Goal: Obtain resource: Download file/media

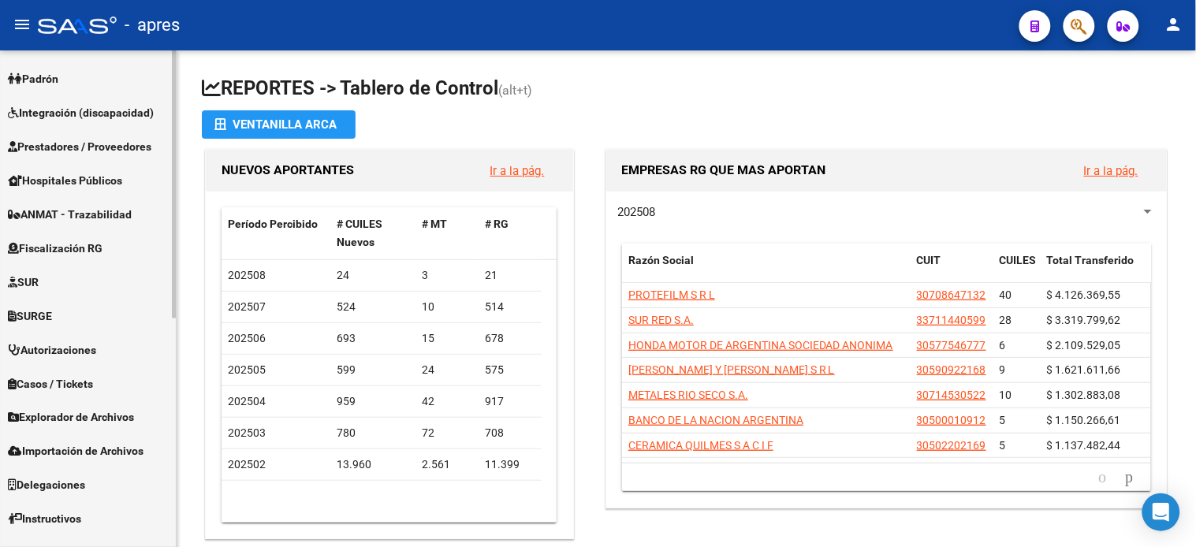
scroll to position [423, 0]
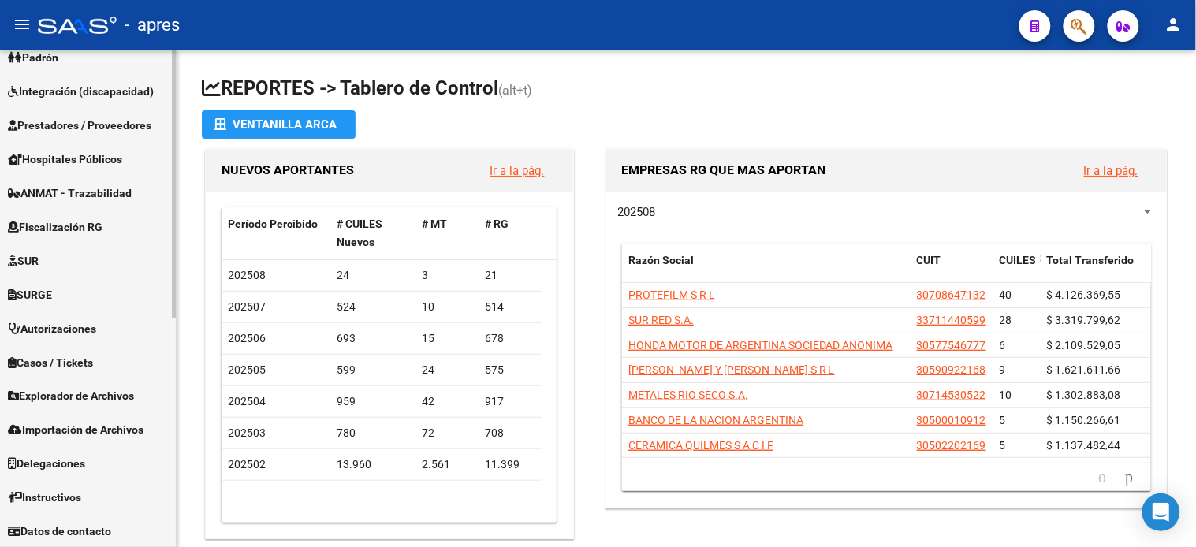
click at [68, 221] on span "Fiscalización RG" at bounding box center [55, 226] width 95 height 17
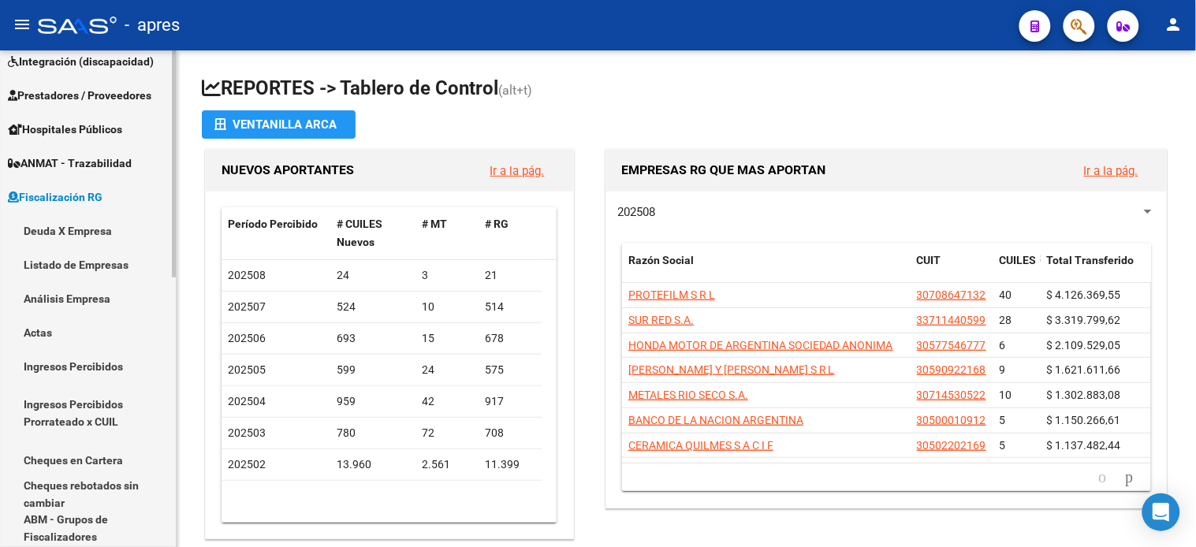
scroll to position [187, 0]
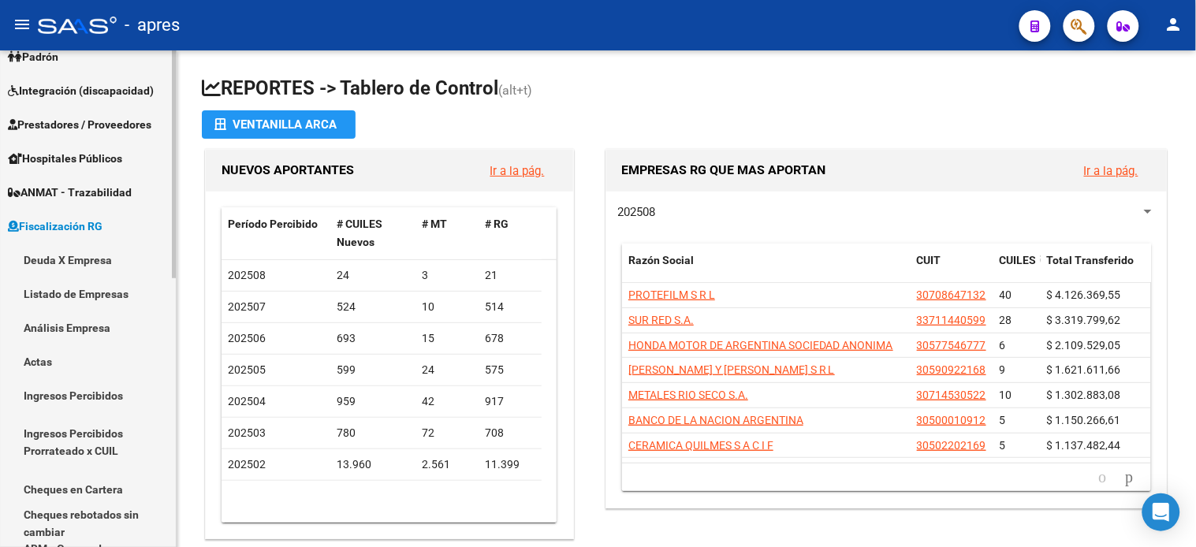
click at [73, 257] on link "Deuda X Empresa" at bounding box center [88, 260] width 176 height 34
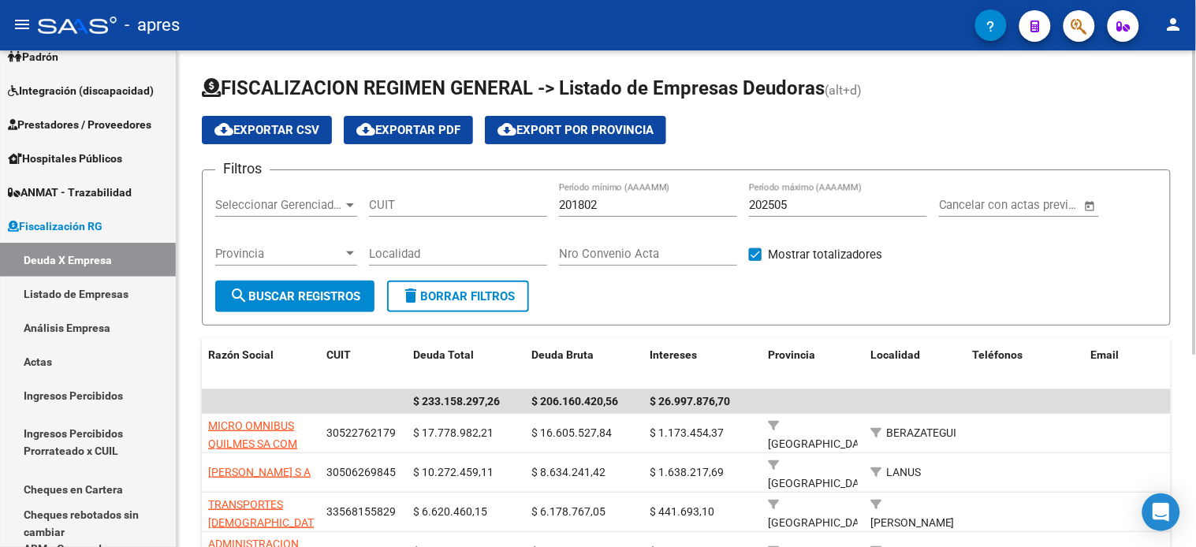
click at [810, 207] on input "202505" at bounding box center [838, 205] width 178 height 14
type input "202507"
click at [265, 304] on button "search Buscar Registros" at bounding box center [294, 297] width 159 height 32
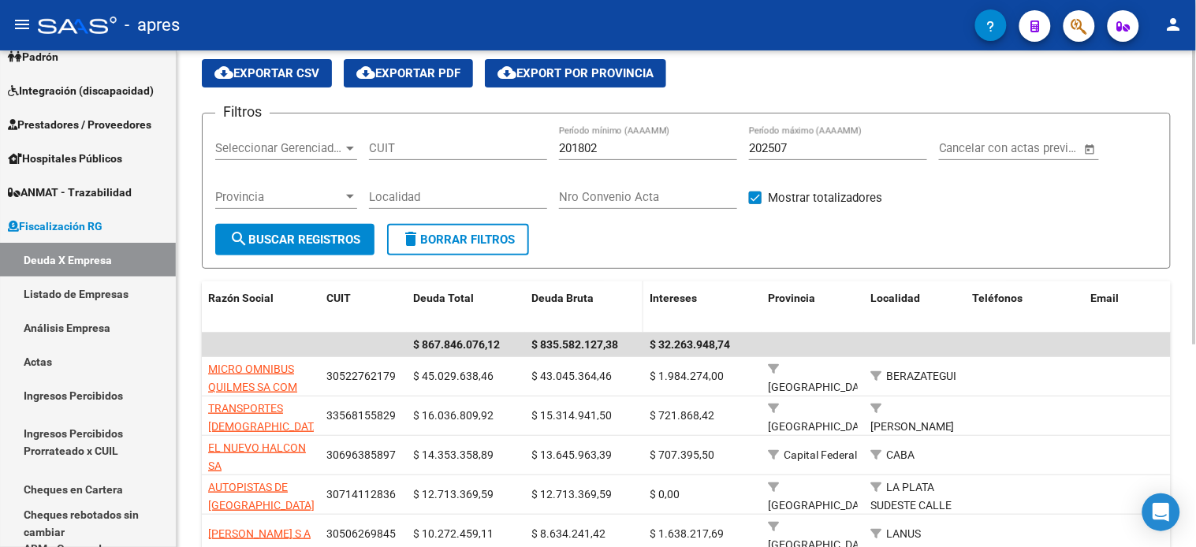
scroll to position [87, 0]
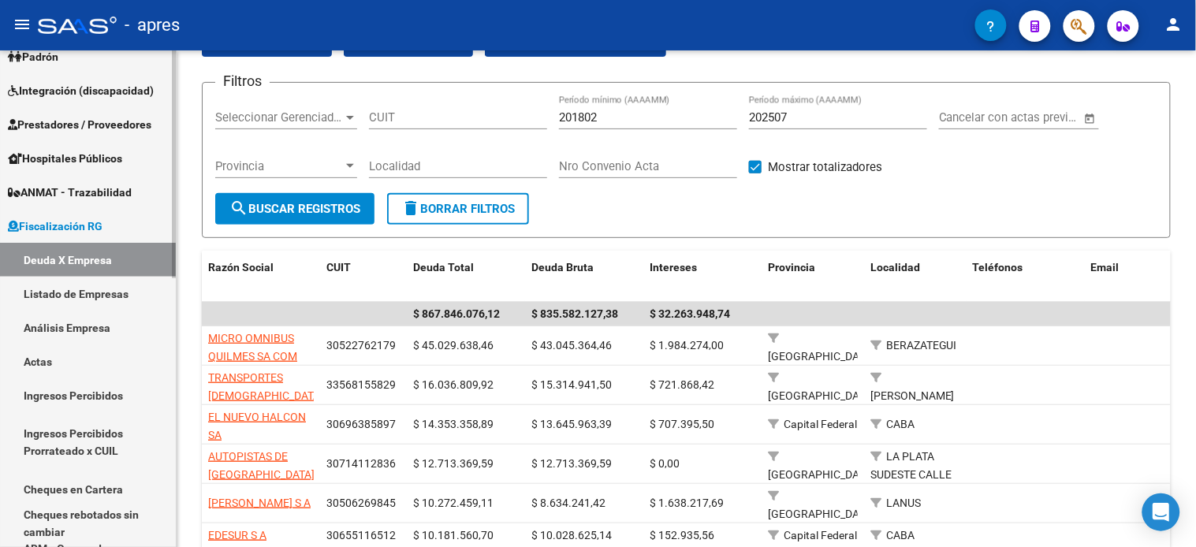
click at [80, 260] on link "Deuda X Empresa" at bounding box center [88, 260] width 176 height 34
click at [87, 18] on div at bounding box center [77, 25] width 79 height 17
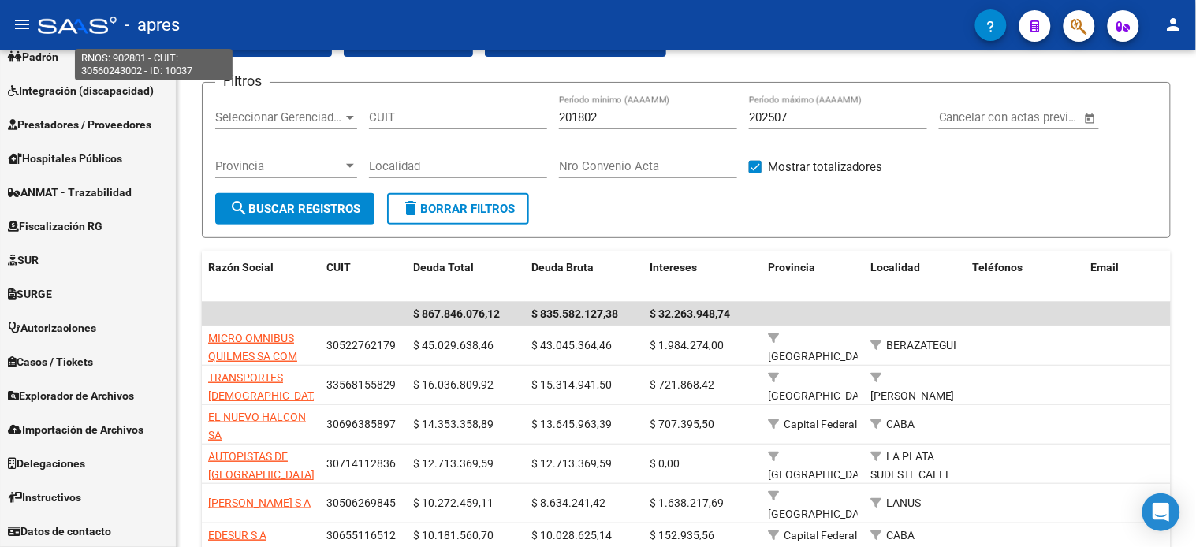
click at [144, 20] on span "- apres" at bounding box center [152, 25] width 55 height 35
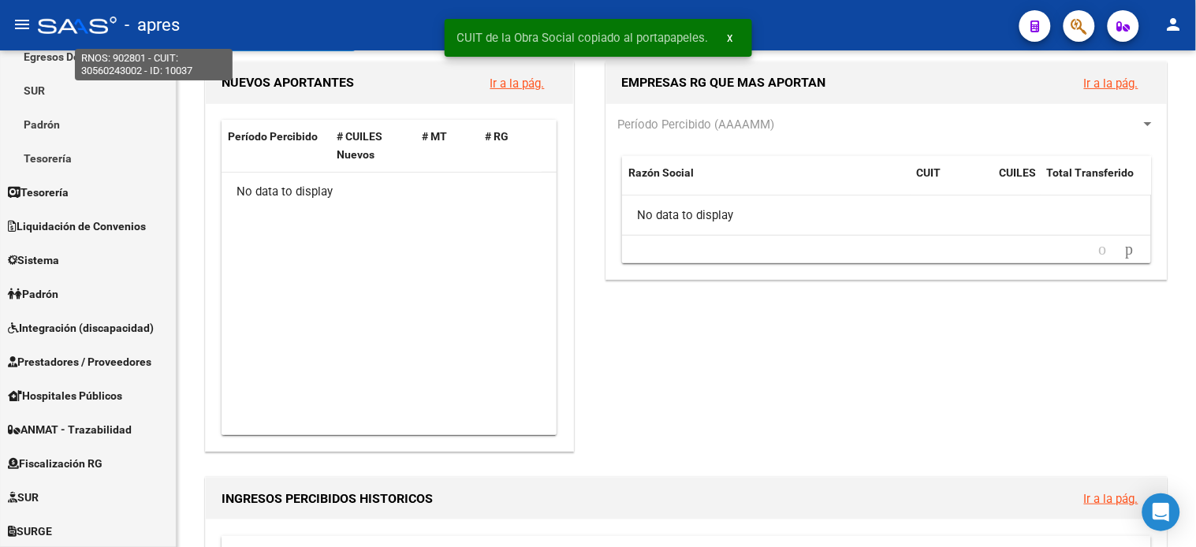
scroll to position [423, 0]
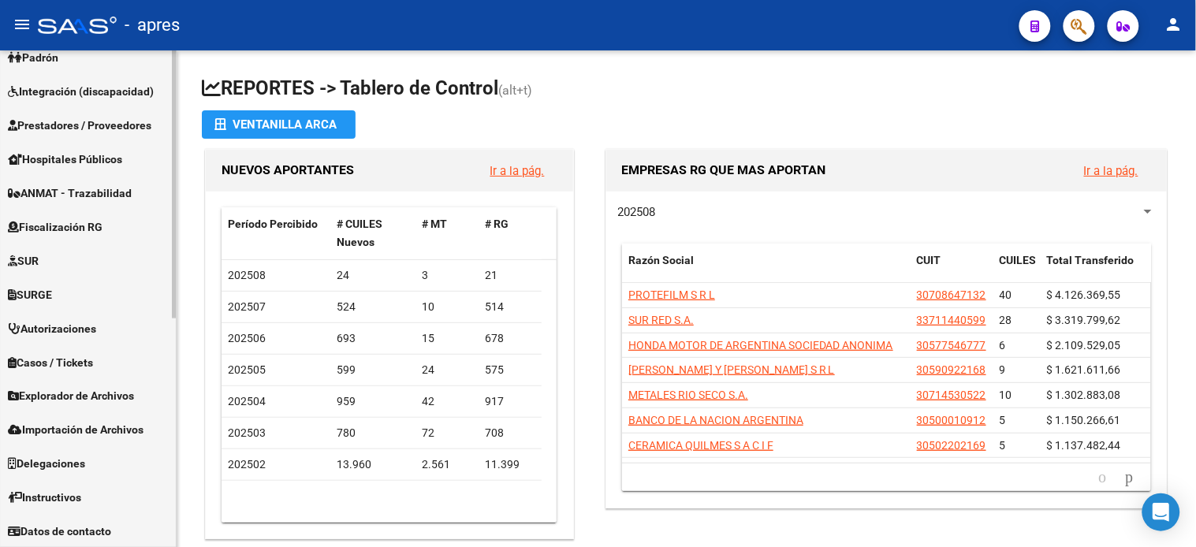
click at [102, 230] on span "Fiscalización RG" at bounding box center [55, 226] width 95 height 17
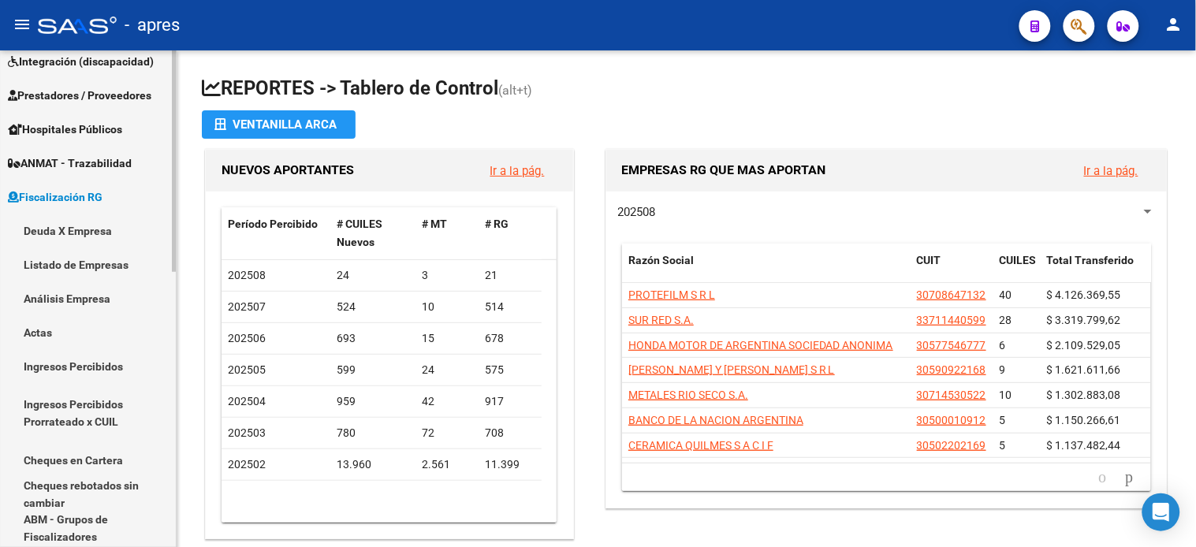
scroll to position [187, 0]
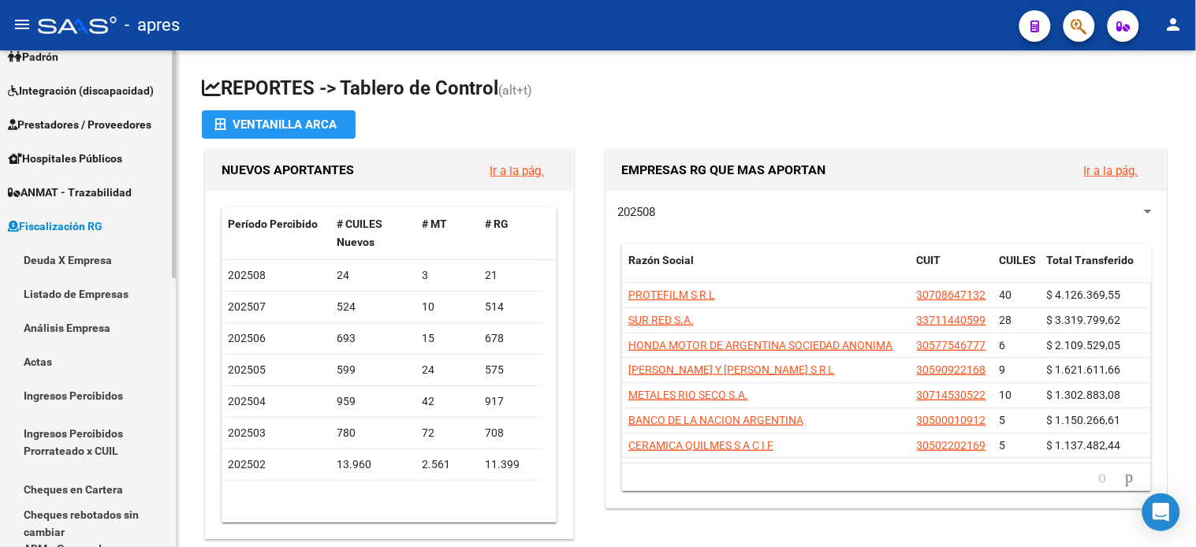
click at [73, 253] on link "Deuda X Empresa" at bounding box center [88, 260] width 176 height 34
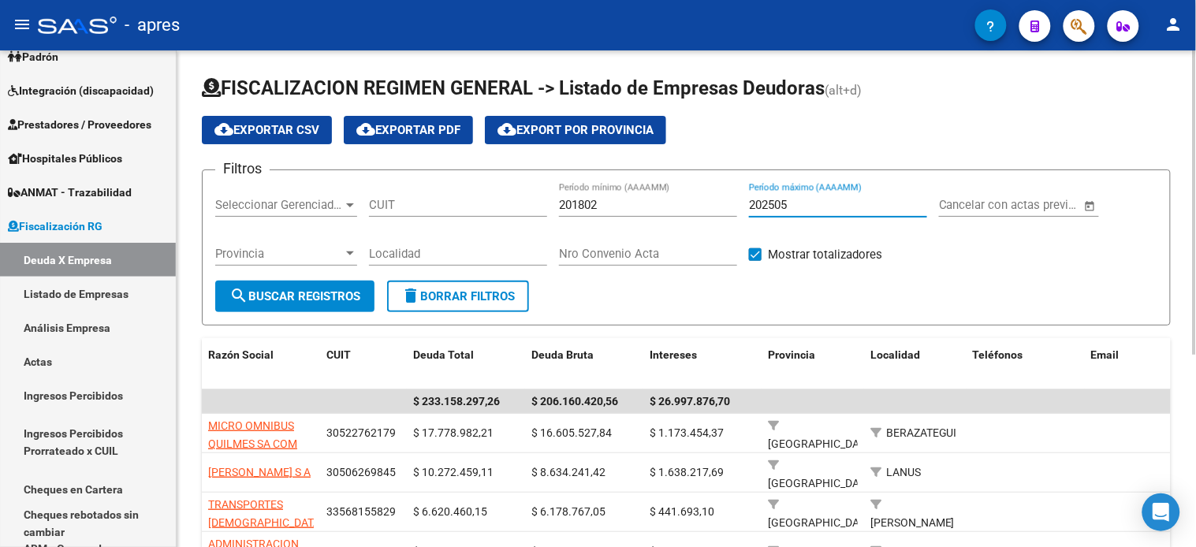
click at [791, 206] on input "202505" at bounding box center [838, 205] width 178 height 14
type input "202506"
click at [297, 285] on button "search Buscar Registros" at bounding box center [294, 297] width 159 height 32
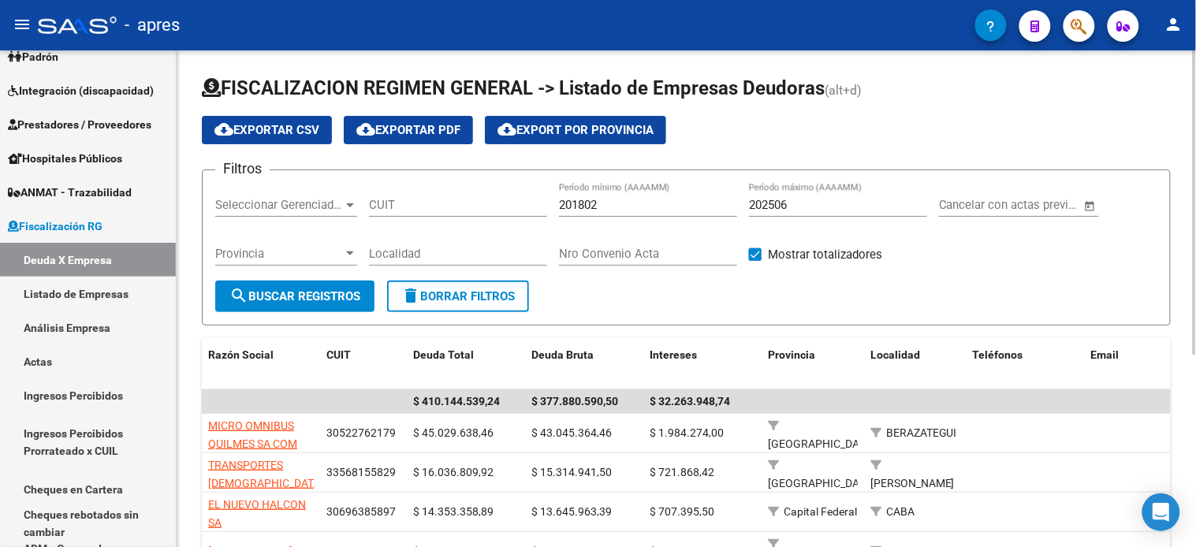
click at [265, 136] on span "cloud_download Exportar CSV" at bounding box center [266, 130] width 105 height 14
